Goal: Task Accomplishment & Management: Manage account settings

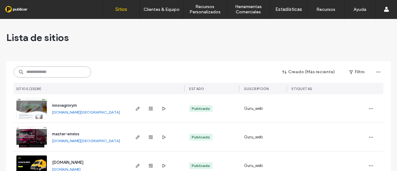
click at [46, 71] on input at bounding box center [53, 71] width 78 height 11
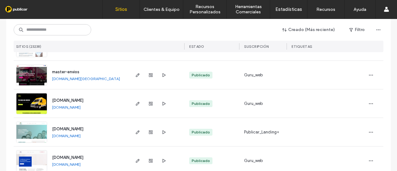
click at [31, 36] on div "Creado (Más reciente) Filtro SITIOS (23238) ESTADO Suscripción ETIQUETAS" at bounding box center [199, 35] width 370 height 33
click at [33, 31] on input at bounding box center [53, 29] width 78 height 11
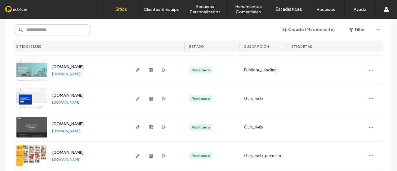
scroll to position [155, 0]
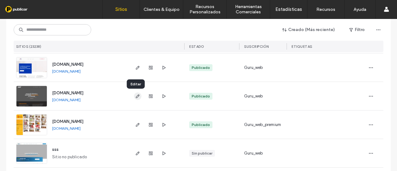
click at [138, 95] on icon "button" at bounding box center [137, 96] width 5 height 5
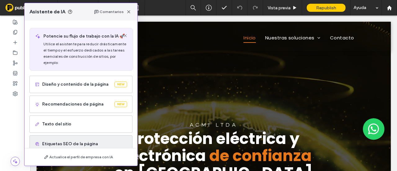
scroll to position [52, 0]
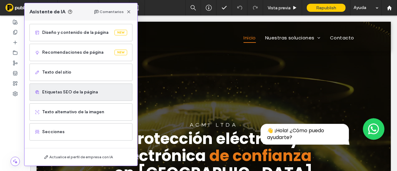
click at [61, 95] on span "Etiquetas SEO de la página" at bounding box center [84, 92] width 85 height 6
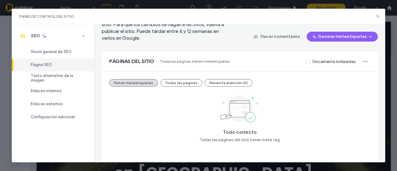
scroll to position [0, 0]
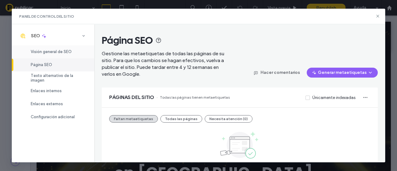
click at [59, 52] on span "Visión general de SEO" at bounding box center [51, 51] width 41 height 5
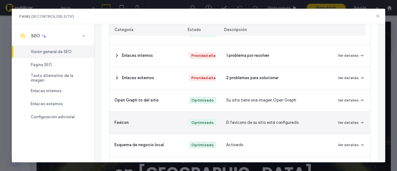
scroll to position [210, 0]
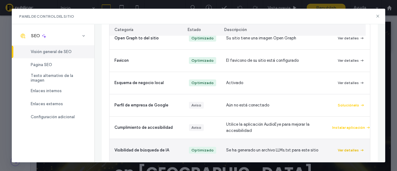
click at [351, 146] on button "Ver detalles" at bounding box center [351, 149] width 27 height 7
click at [349, 146] on button "Ver detalles" at bounding box center [351, 149] width 27 height 7
click at [350, 146] on button "Ver detalles" at bounding box center [351, 149] width 27 height 7
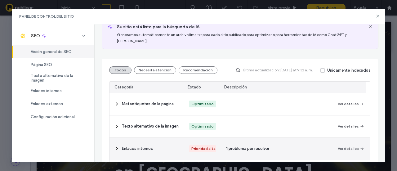
scroll to position [0, 0]
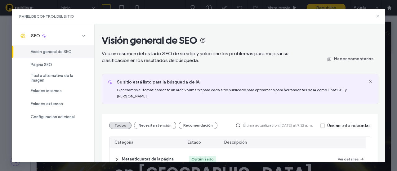
click at [379, 16] on icon at bounding box center [377, 16] width 5 height 5
